Goal: Information Seeking & Learning: Find specific page/section

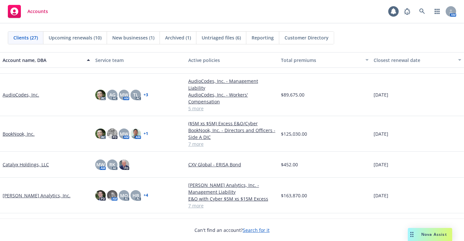
scroll to position [129, 0]
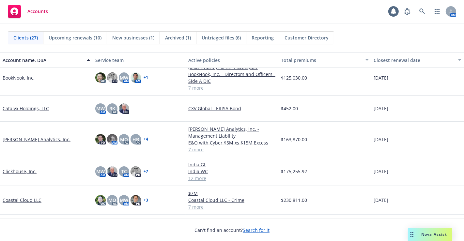
click at [20, 136] on link "[PERSON_NAME] Analytics, Inc." at bounding box center [37, 139] width 68 height 7
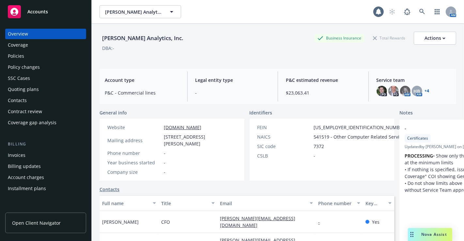
click at [18, 54] on div "Policies" at bounding box center [16, 56] width 16 height 10
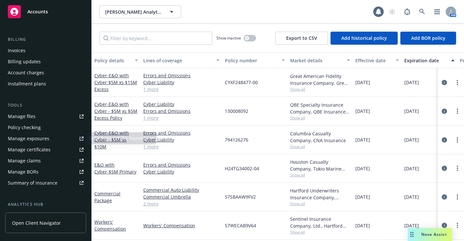
scroll to position [105, 0]
click at [26, 117] on div "Manage files" at bounding box center [22, 116] width 28 height 10
click at [113, 82] on span "- E&O with Cyber $5M xs $15M Excess" at bounding box center [115, 82] width 43 height 20
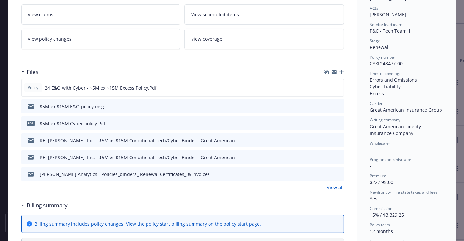
scroll to position [115, 0]
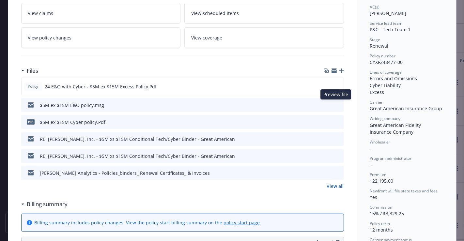
click at [336, 106] on button at bounding box center [339, 105] width 6 height 7
click at [336, 102] on button at bounding box center [339, 105] width 6 height 7
click at [335, 103] on icon "preview file" at bounding box center [338, 104] width 6 height 5
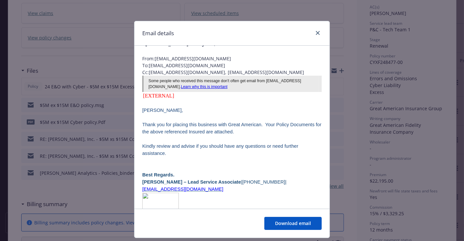
scroll to position [0, 0]
